Goal: Task Accomplishment & Management: Manage account settings

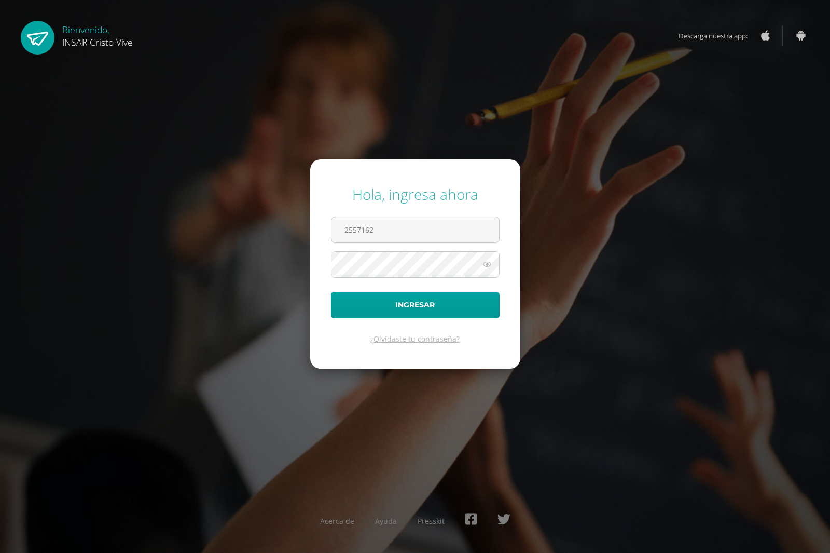
type input "2557162"
click at [331, 292] on button "Ingresar" at bounding box center [415, 305] width 169 height 26
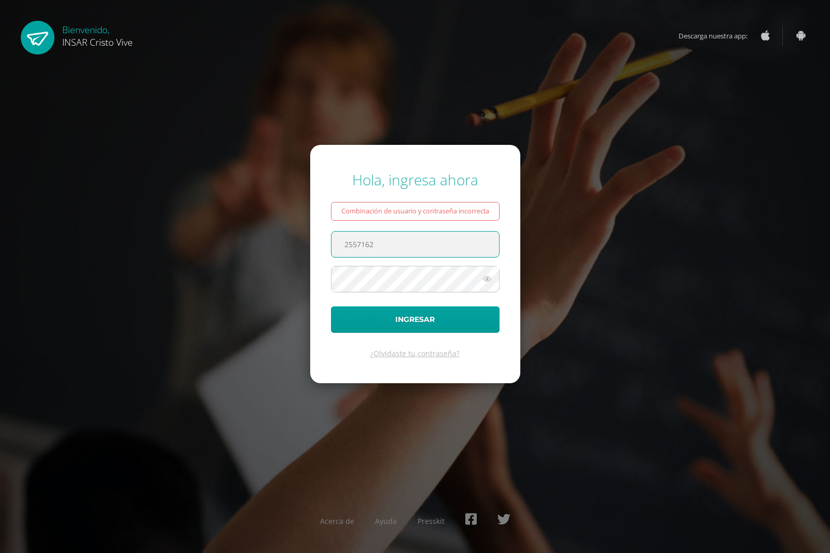
click at [382, 238] on input "2557162" at bounding box center [416, 243] width 168 height 25
type input "2"
